Goal: Task Accomplishment & Management: Complete application form

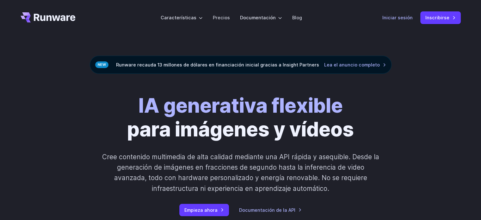
click at [413, 19] on font "Iniciar sesión" at bounding box center [398, 17] width 30 height 5
click at [448, 20] on font "Inscribirse" at bounding box center [438, 17] width 24 height 5
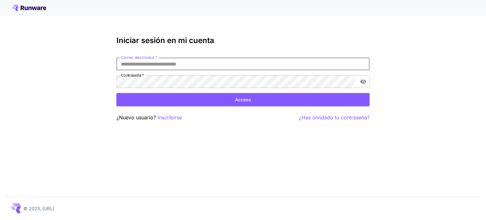
click at [185, 66] on input "Correo electrónico   *" at bounding box center [242, 64] width 253 height 13
click at [138, 65] on input "Correo electrónico   *" at bounding box center [242, 64] width 253 height 13
type input "**********"
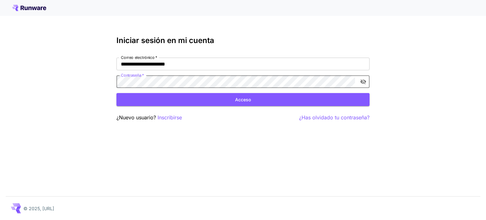
click button "Acceso" at bounding box center [242, 99] width 253 height 13
click at [474, 7] on div "Credenciales inválidas" at bounding box center [431, 15] width 101 height 20
click at [172, 116] on font "Inscribirse" at bounding box center [170, 117] width 24 height 6
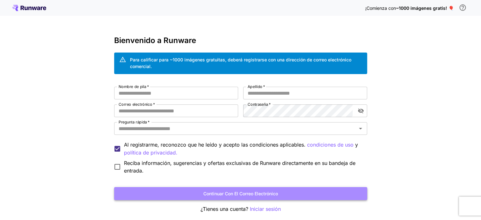
click at [257, 195] on font "Continuar con el correo electrónico" at bounding box center [241, 193] width 75 height 5
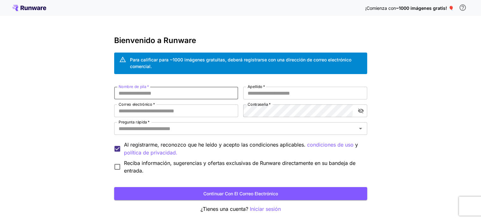
click at [179, 98] on input "Nombre de pila   *" at bounding box center [176, 93] width 124 height 13
type input "*"
type input "****"
click at [268, 91] on input "Apellido   *" at bounding box center [305, 93] width 124 height 13
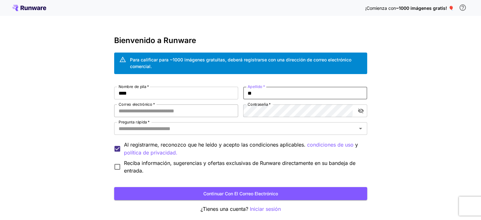
type input "**"
click at [165, 113] on input "Correo electrónico   *" at bounding box center [176, 110] width 124 height 13
type input "**********"
click at [243, 108] on div "**********" at bounding box center [240, 131] width 253 height 88
click at [251, 107] on label "Contraseña   *" at bounding box center [259, 104] width 23 height 5
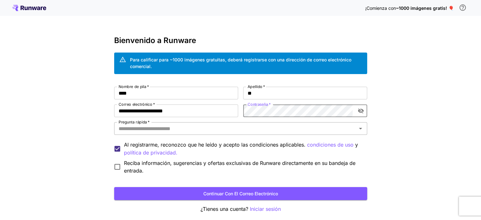
click at [211, 134] on div "Pregunta rápida   *" at bounding box center [240, 128] width 253 height 13
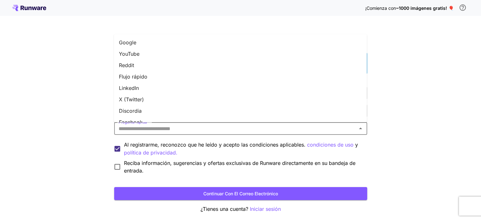
click at [134, 45] on font "Google" at bounding box center [127, 42] width 17 height 6
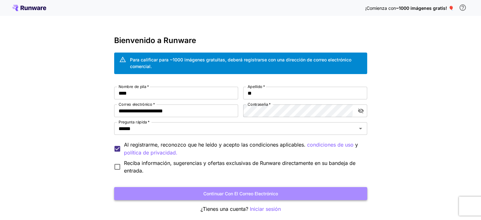
click at [172, 192] on button "Continuar con el correo electrónico" at bounding box center [240, 193] width 253 height 13
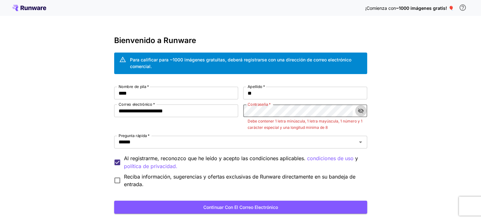
click at [361, 109] on icon "alternar visibilidad de contraseña" at bounding box center [361, 111] width 6 height 6
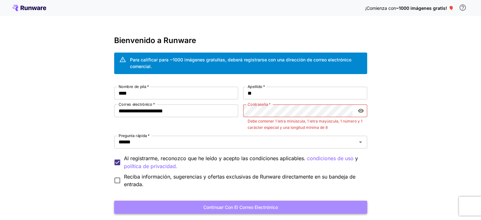
click at [278, 207] on font "Continuar con el correo electrónico" at bounding box center [241, 206] width 75 height 5
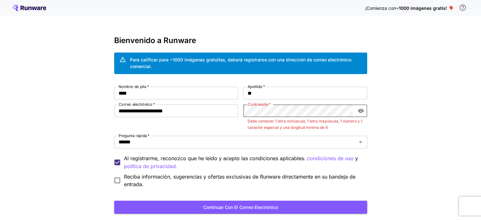
scroll to position [40, 0]
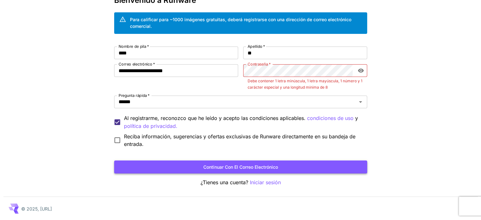
click at [243, 167] on font "Continuar con el correo electrónico" at bounding box center [241, 166] width 75 height 5
click at [177, 165] on button "Continuar con el correo electrónico" at bounding box center [240, 166] width 253 height 13
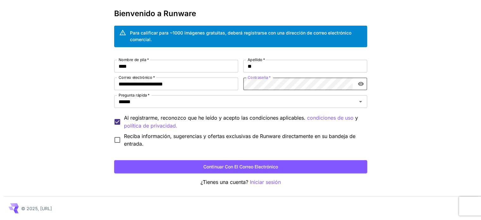
scroll to position [27, 0]
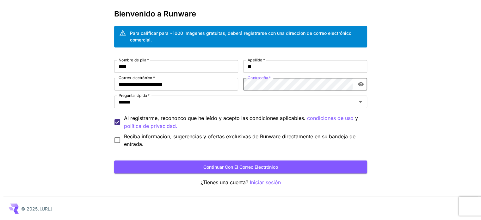
click at [252, 173] on div "**********" at bounding box center [240, 97] width 253 height 177
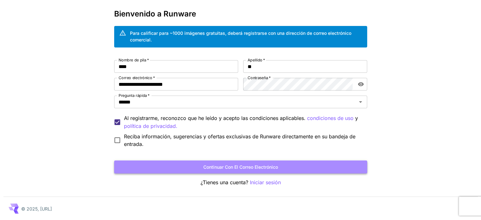
click at [256, 168] on font "Continuar con el correo electrónico" at bounding box center [241, 166] width 75 height 5
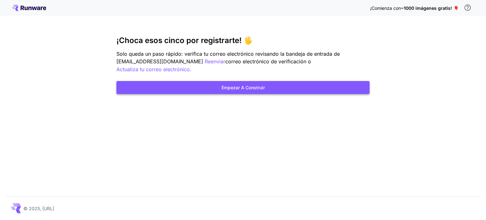
click at [241, 85] on font "Empezar a construir" at bounding box center [243, 87] width 43 height 5
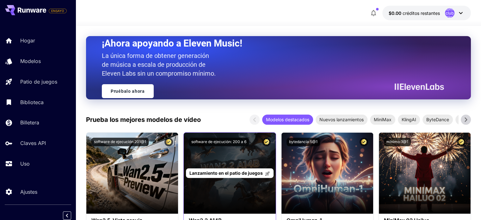
scroll to position [222, 0]
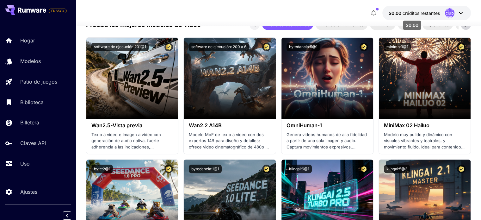
click at [427, 12] on font "créditos restantes" at bounding box center [421, 12] width 37 height 5
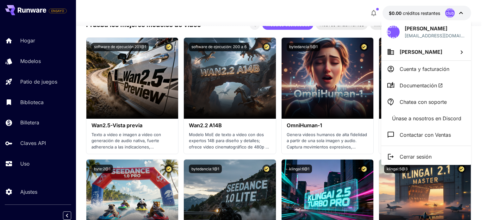
click at [38, 41] on div at bounding box center [243, 110] width 486 height 220
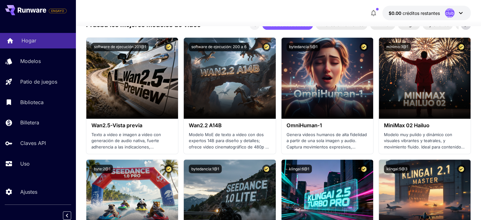
click at [29, 41] on font "Hogar" at bounding box center [29, 40] width 15 height 6
